Goal: Find specific page/section

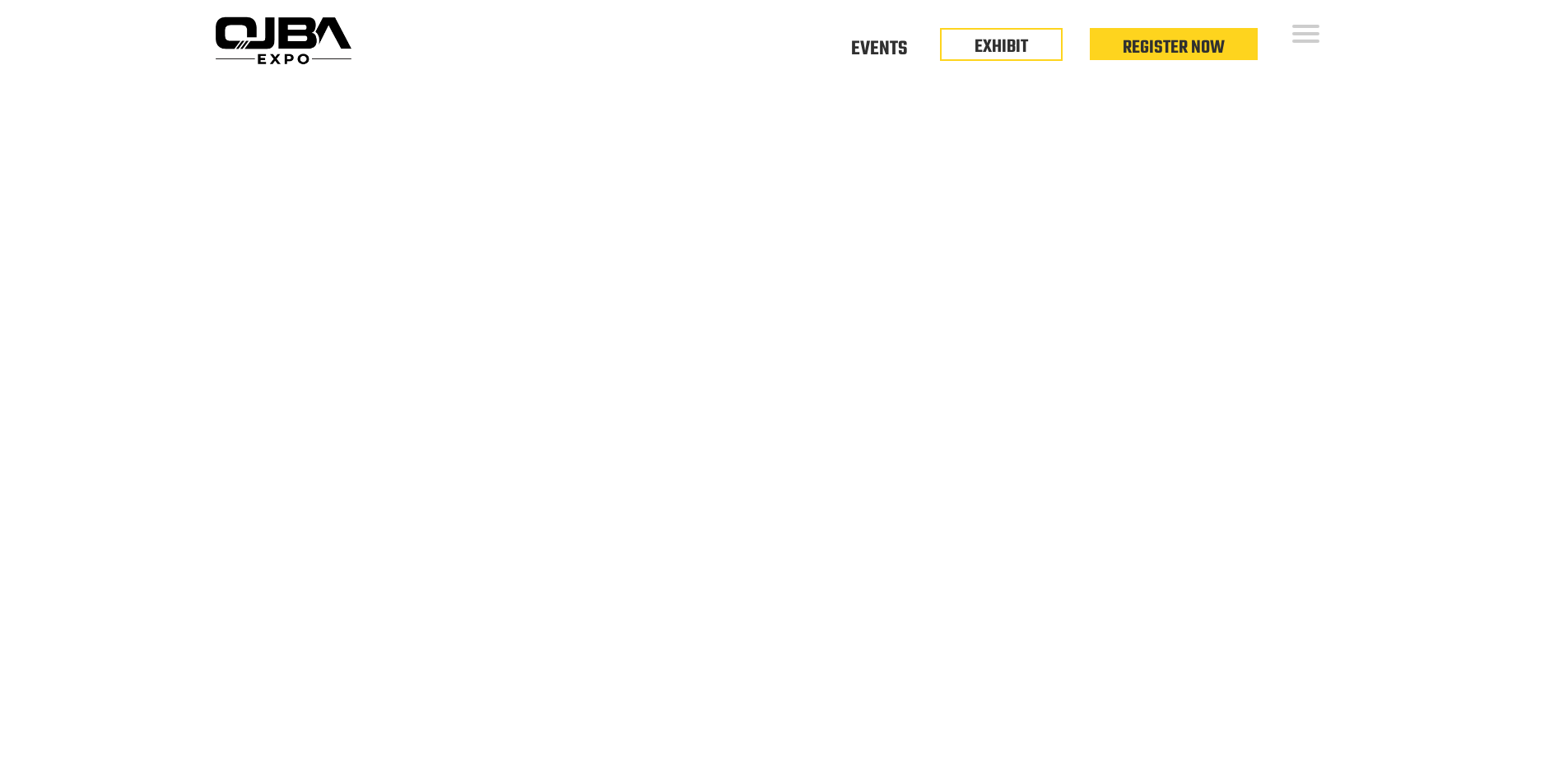
click at [517, 181] on video at bounding box center [784, 472] width 1568 height 785
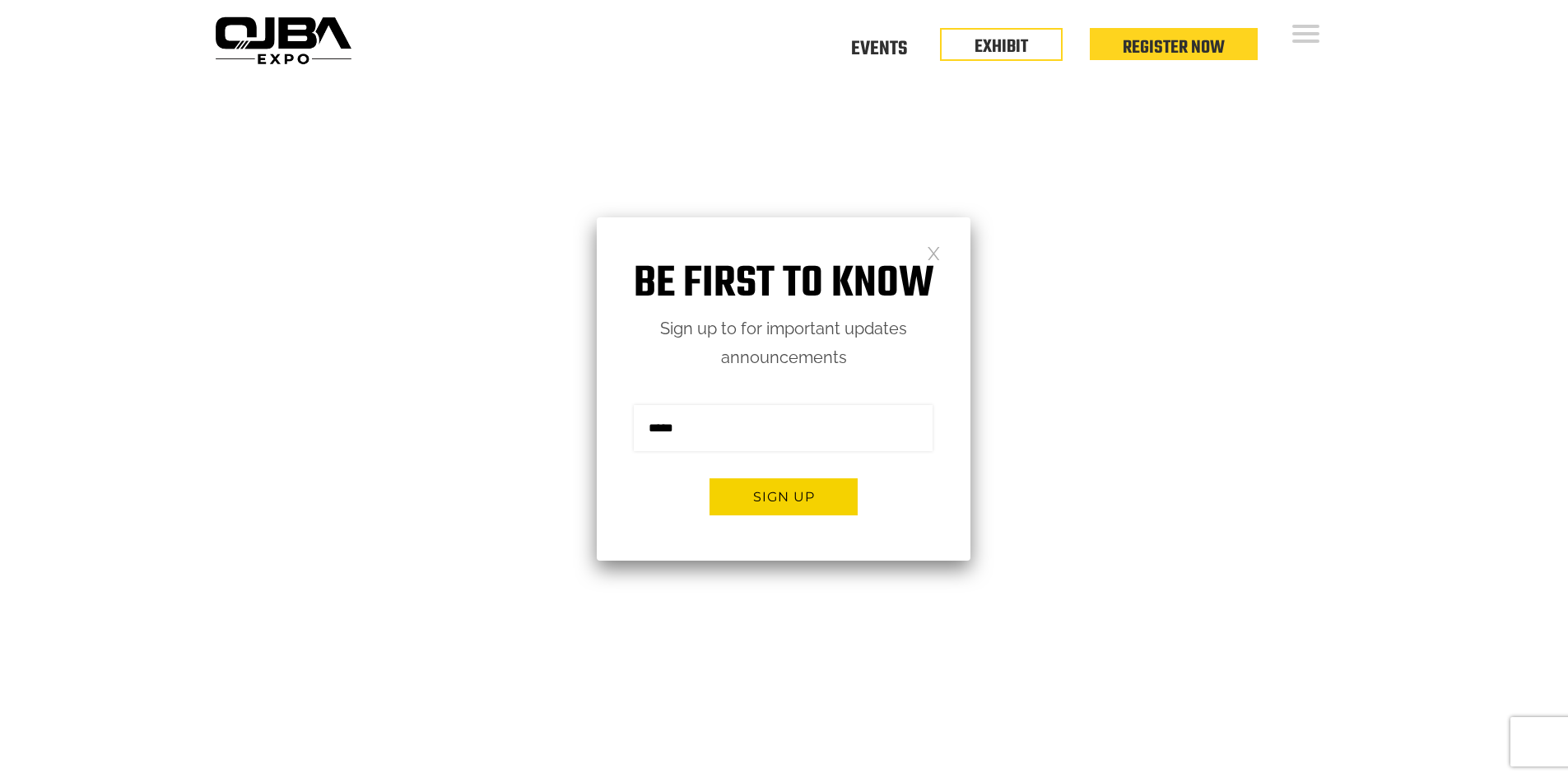
click at [929, 253] on link at bounding box center [934, 253] width 14 height 14
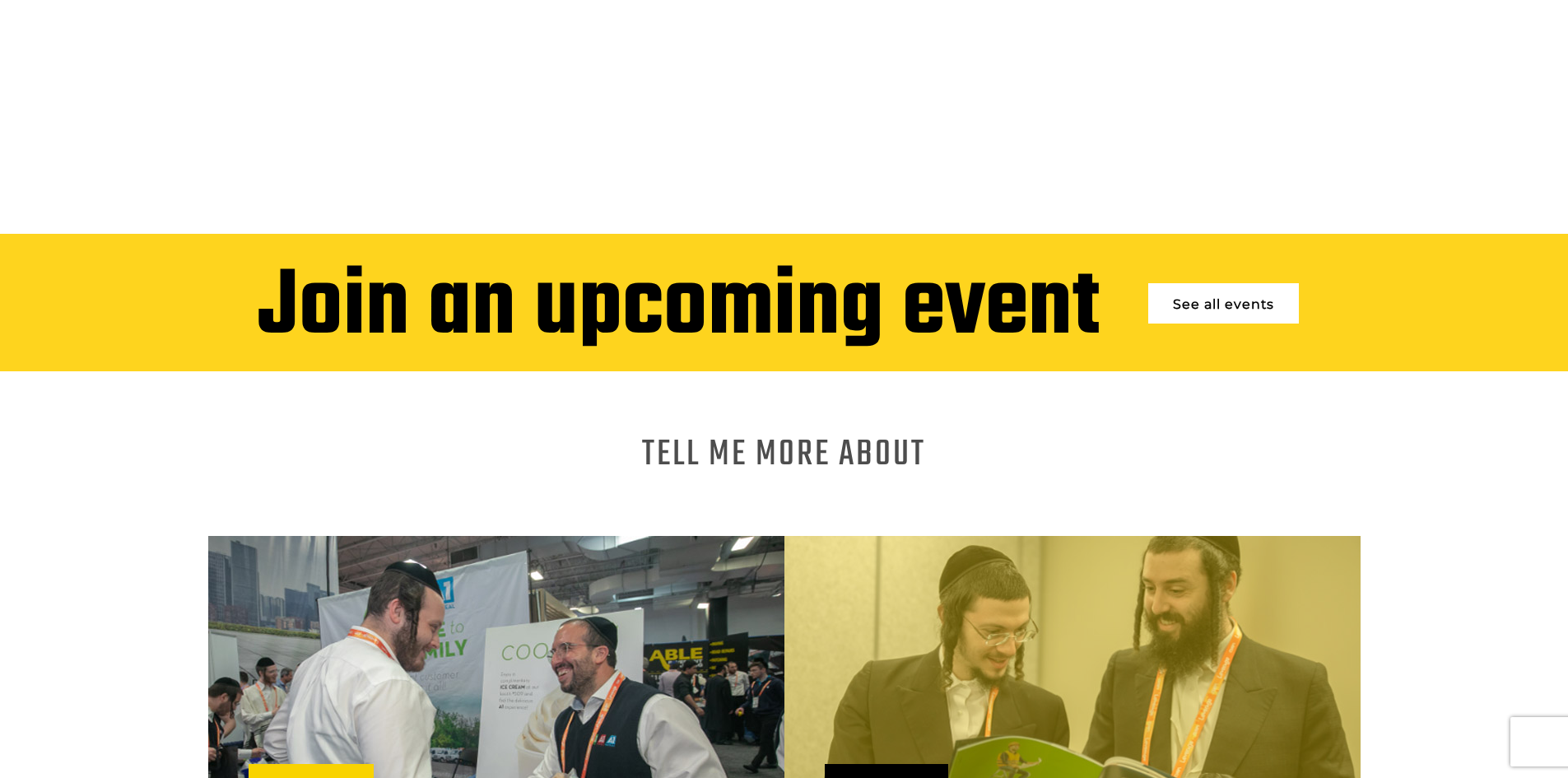
scroll to position [824, 0]
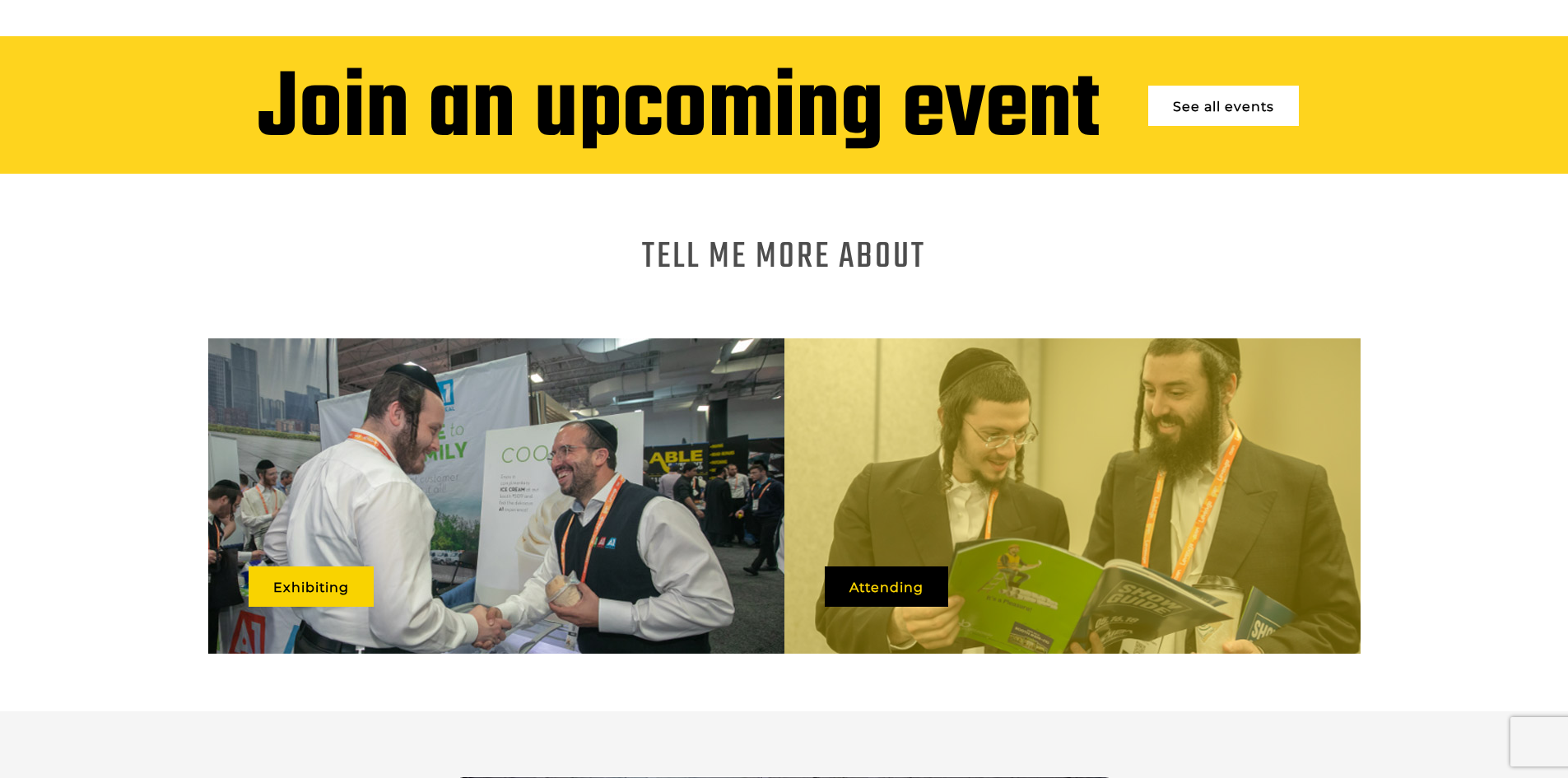
click at [1197, 88] on link "See all events" at bounding box center [1223, 105] width 150 height 40
